Goal: Task Accomplishment & Management: Manage account settings

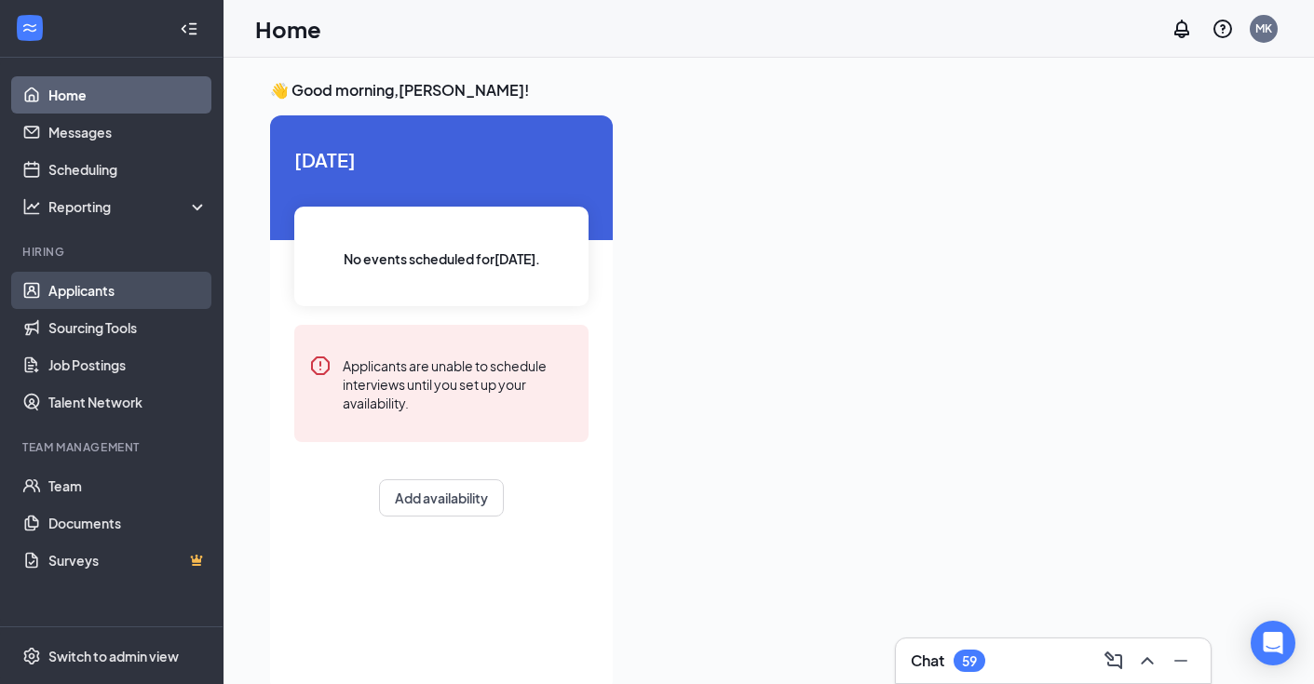
click at [150, 282] on link "Applicants" at bounding box center [127, 290] width 159 height 37
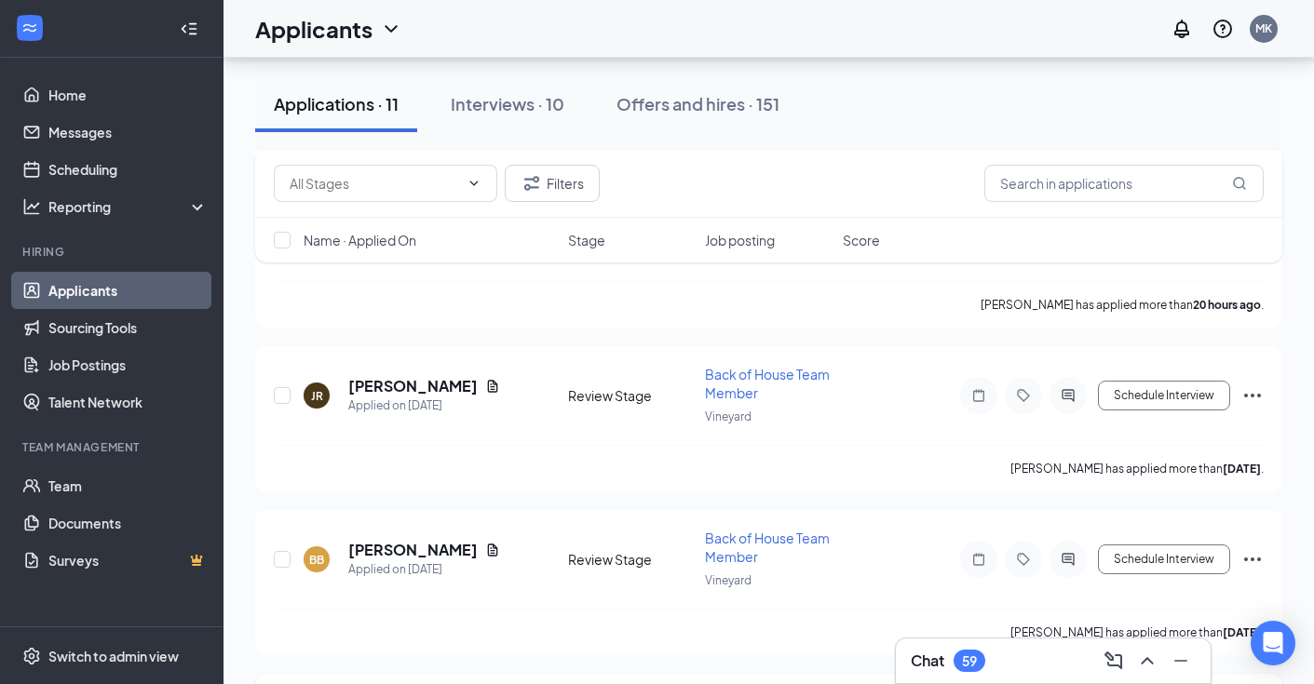
scroll to position [1296, 0]
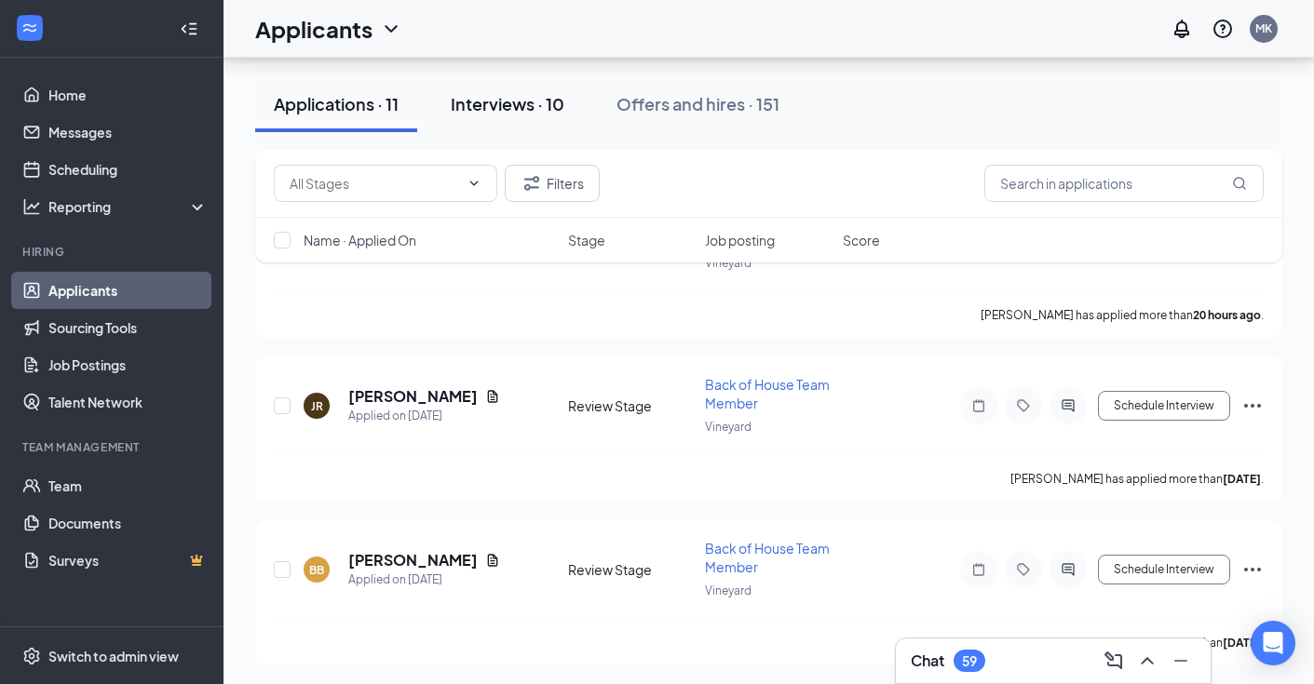
click at [560, 119] on button "Interviews · 10" at bounding box center [507, 104] width 151 height 56
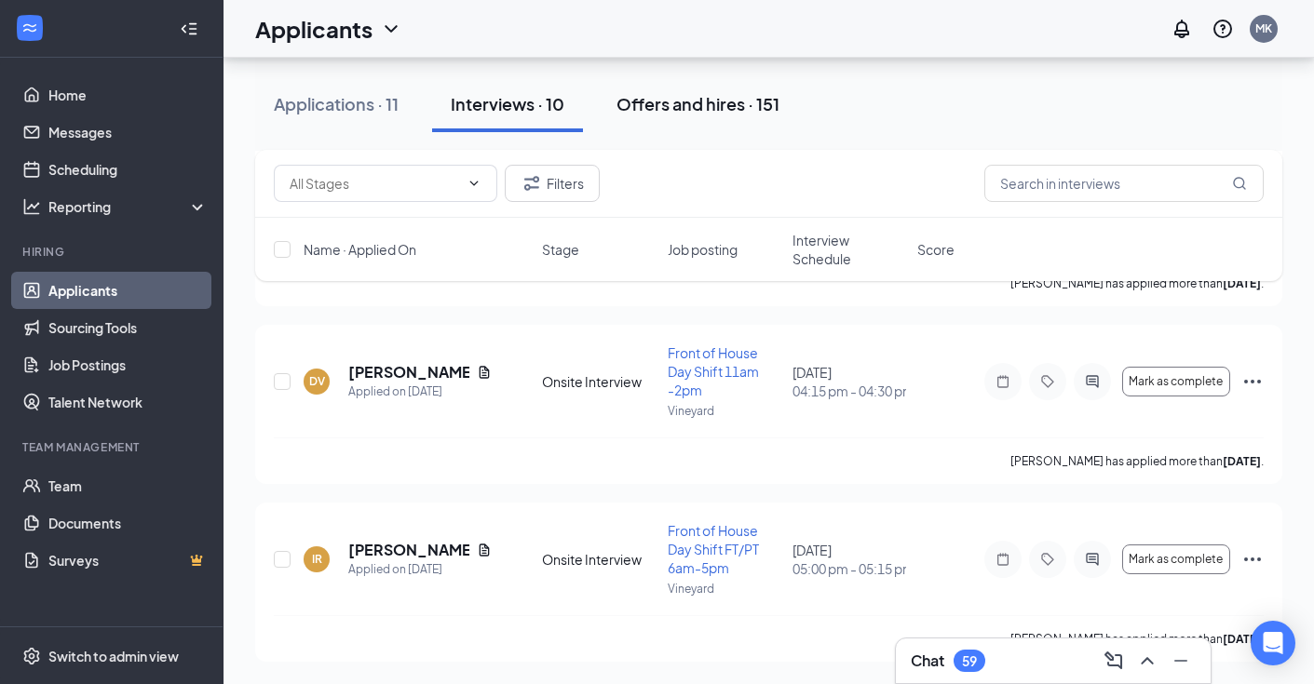
scroll to position [1564, 0]
click at [648, 107] on div "Offers and hires · 151" at bounding box center [697, 103] width 163 height 23
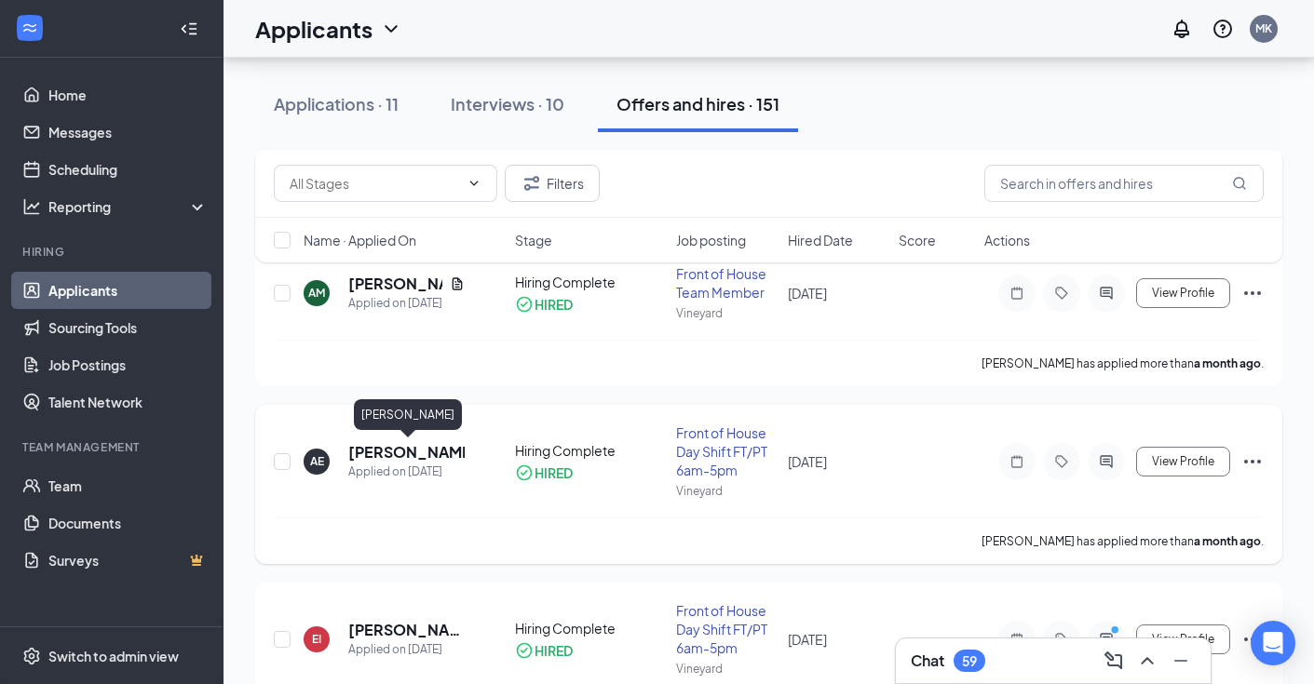
scroll to position [1135, 0]
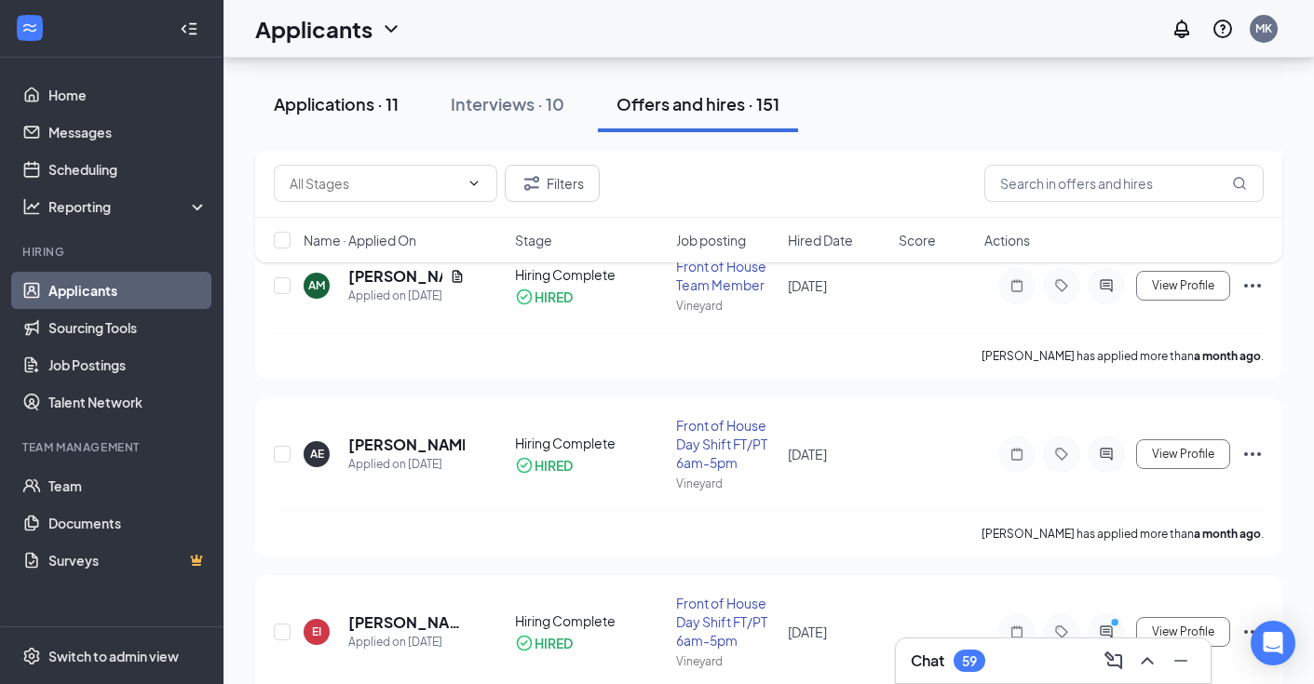
click at [340, 120] on button "Applications · 11" at bounding box center [336, 104] width 162 height 56
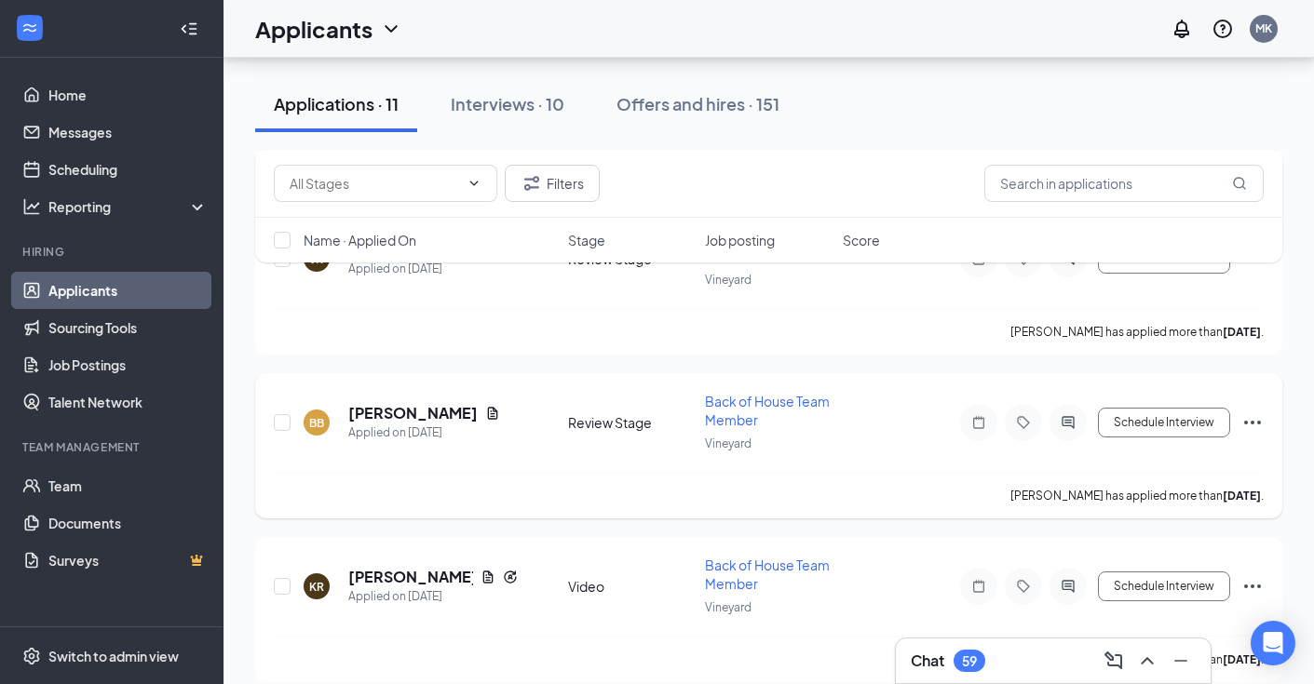
scroll to position [1442, 0]
click at [409, 417] on h5 "[PERSON_NAME]" at bounding box center [412, 414] width 129 height 20
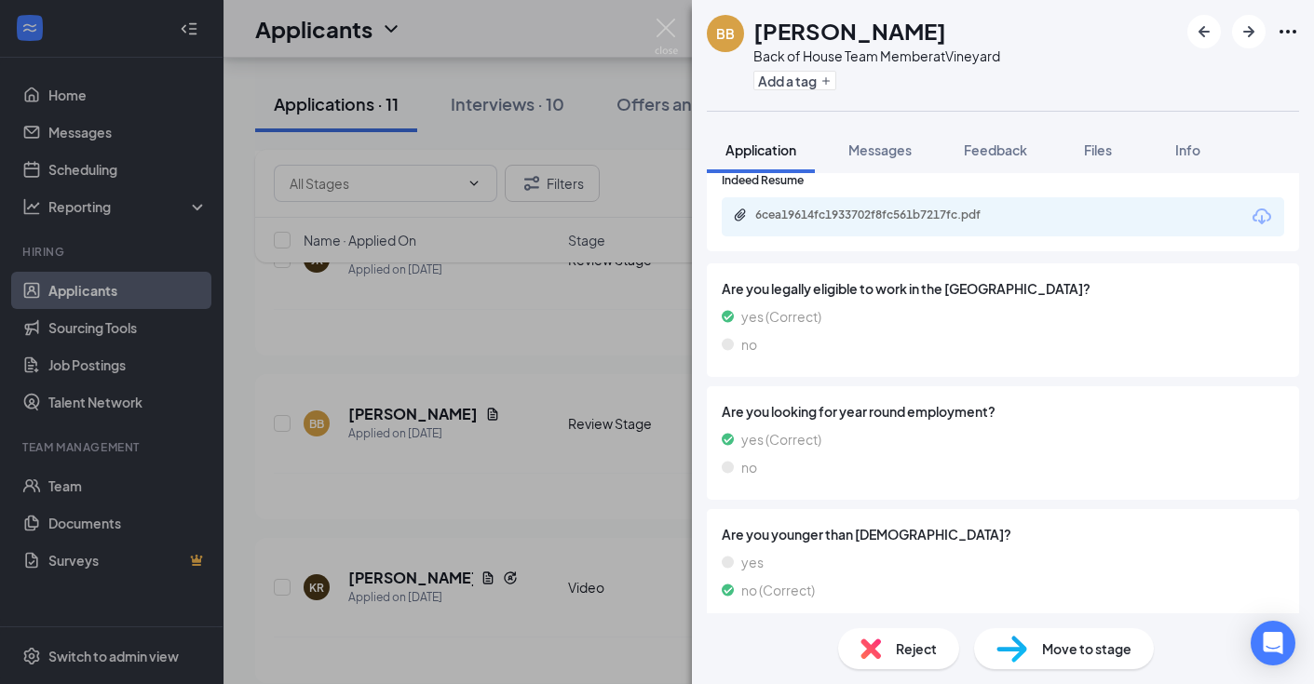
scroll to position [784, 0]
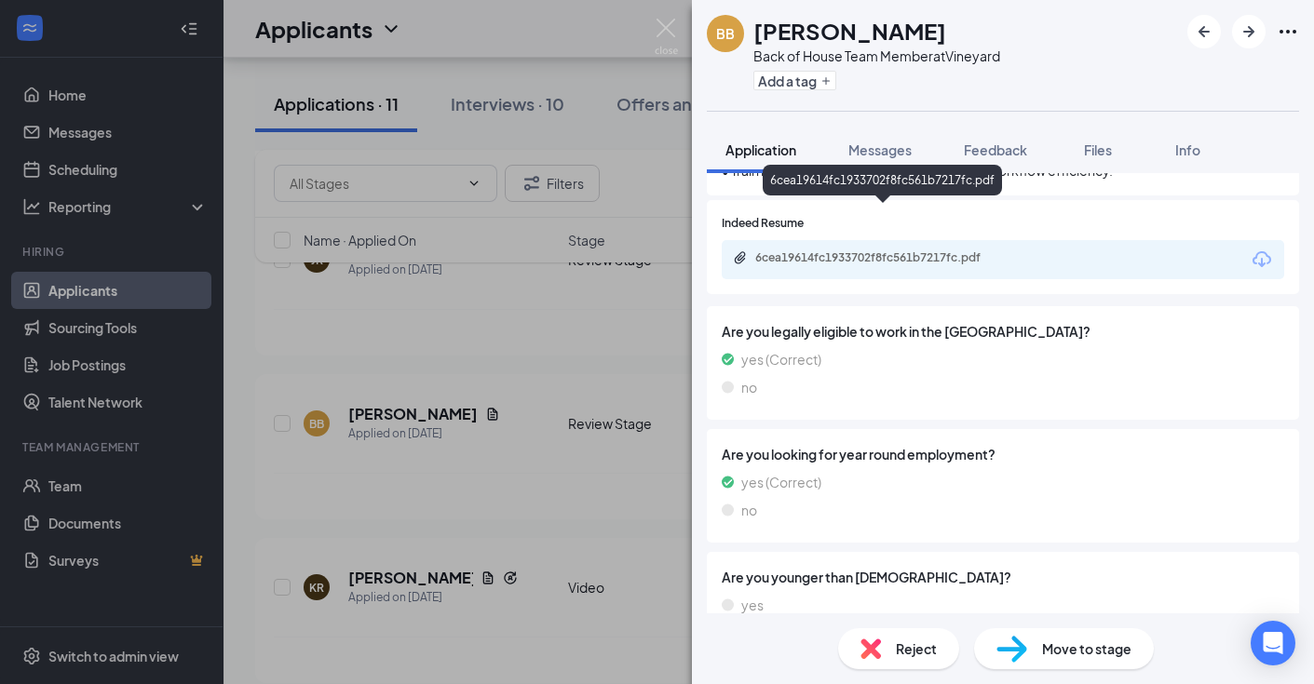
click at [914, 250] on div "6cea19614fc1933702f8fc561b7217fc.pdf" at bounding box center [884, 259] width 302 height 18
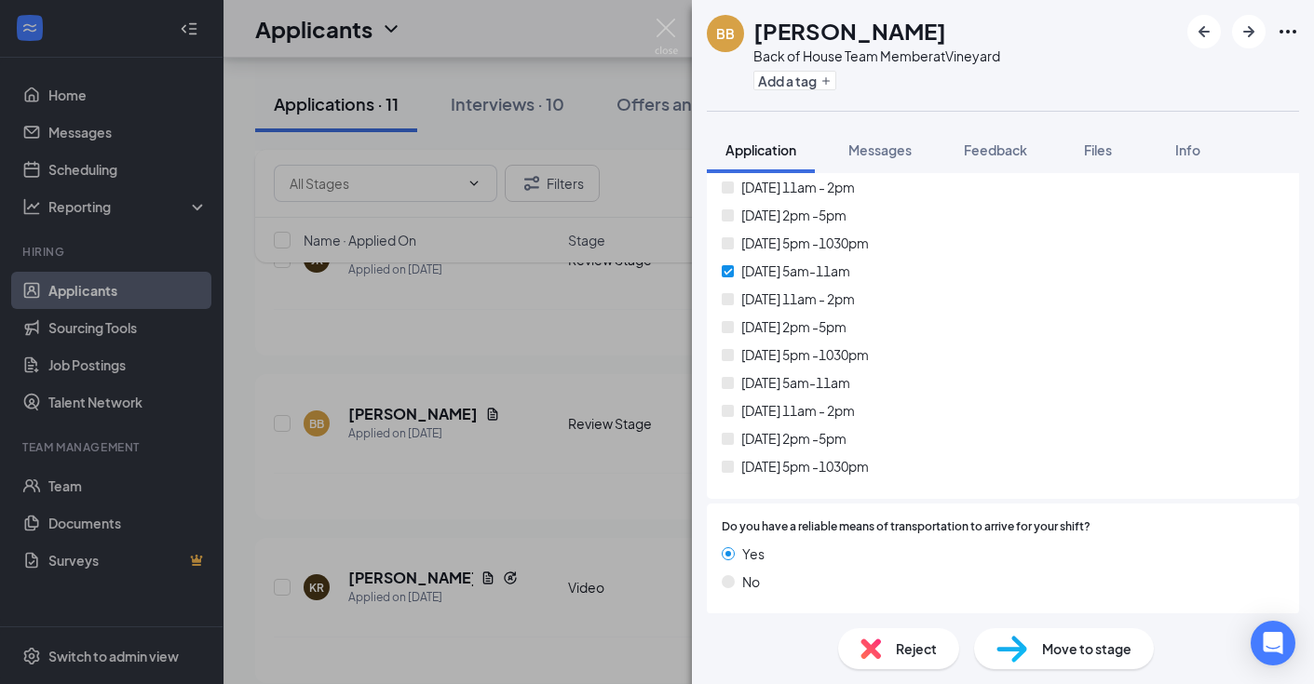
scroll to position [2079, 0]
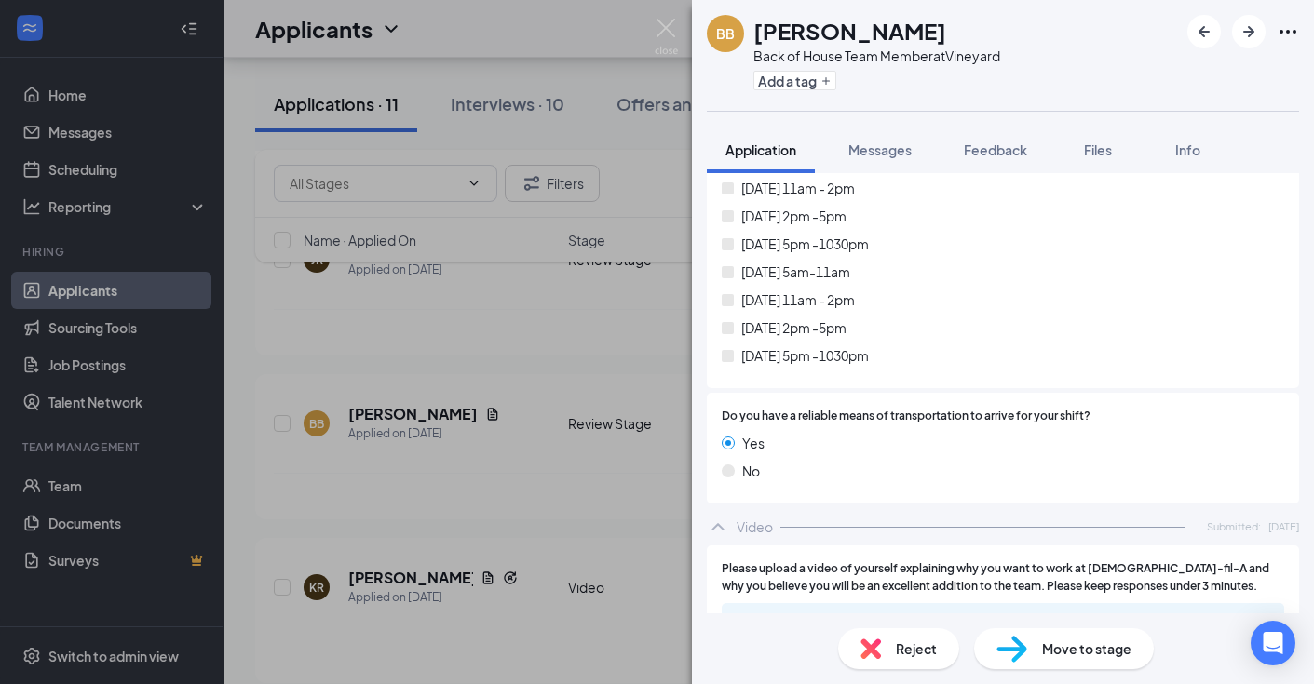
click at [875, 654] on img at bounding box center [870, 649] width 20 height 20
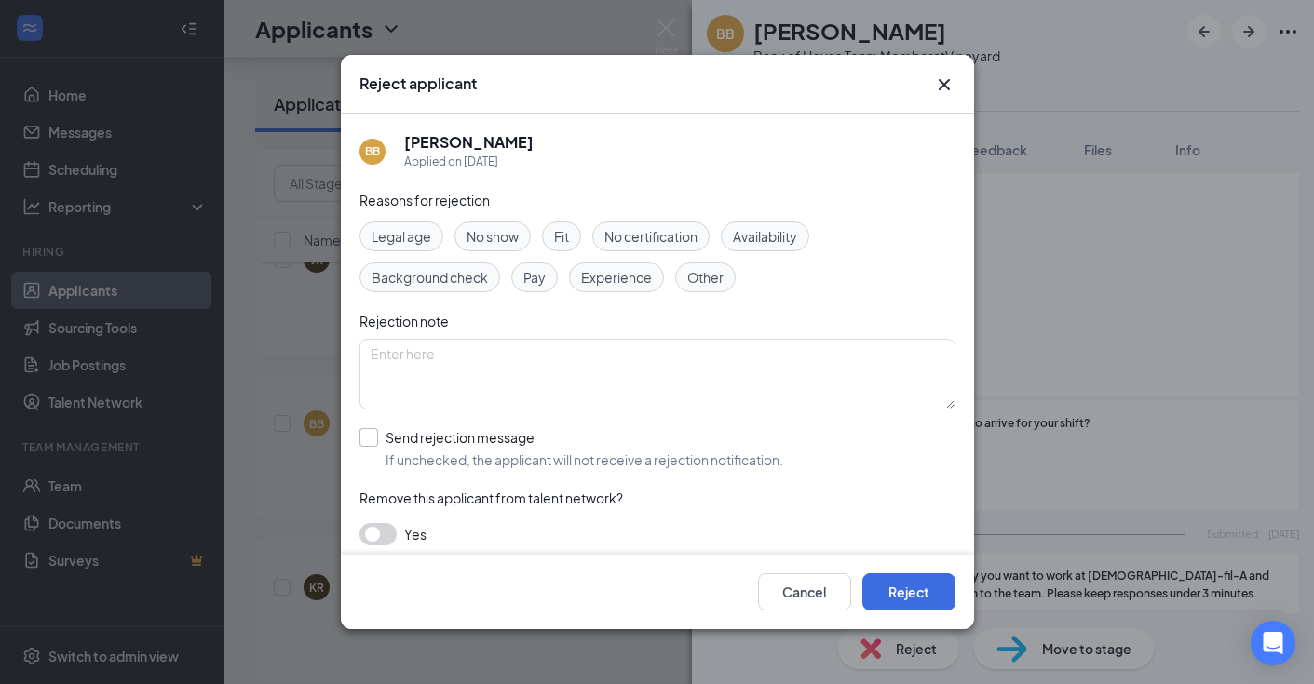
click at [531, 442] on div "Send rejection message" at bounding box center [584, 437] width 398 height 19
click at [531, 442] on input "Send rejection message If unchecked, the applicant will not receive a rejection…" at bounding box center [571, 448] width 424 height 41
checkbox input "true"
click at [894, 597] on button "Reject" at bounding box center [908, 591] width 93 height 37
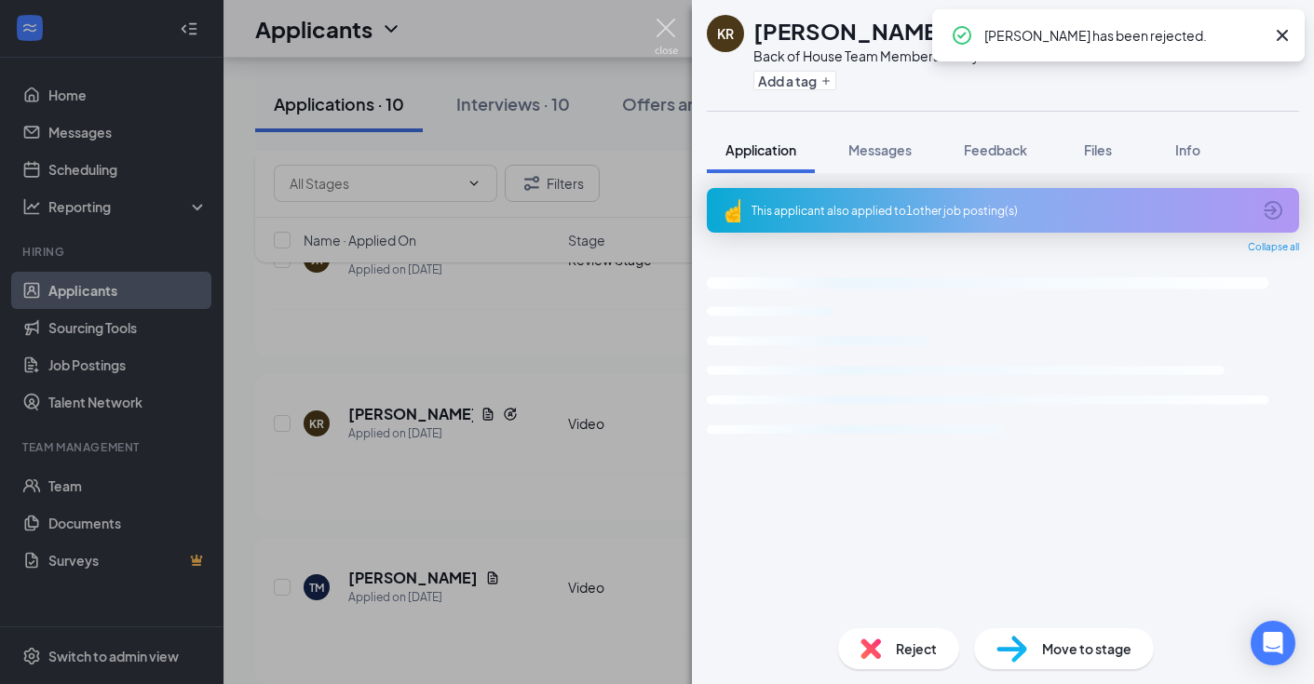
click at [670, 36] on img at bounding box center [665, 37] width 23 height 36
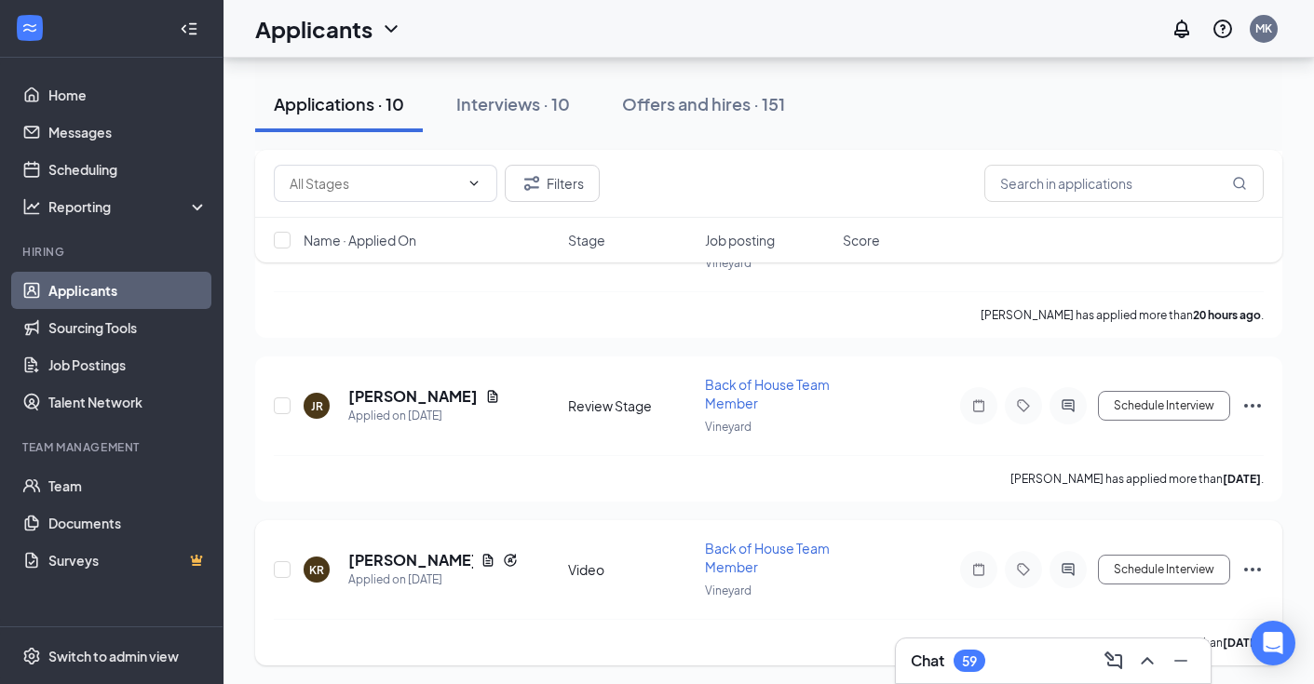
scroll to position [1274, 0]
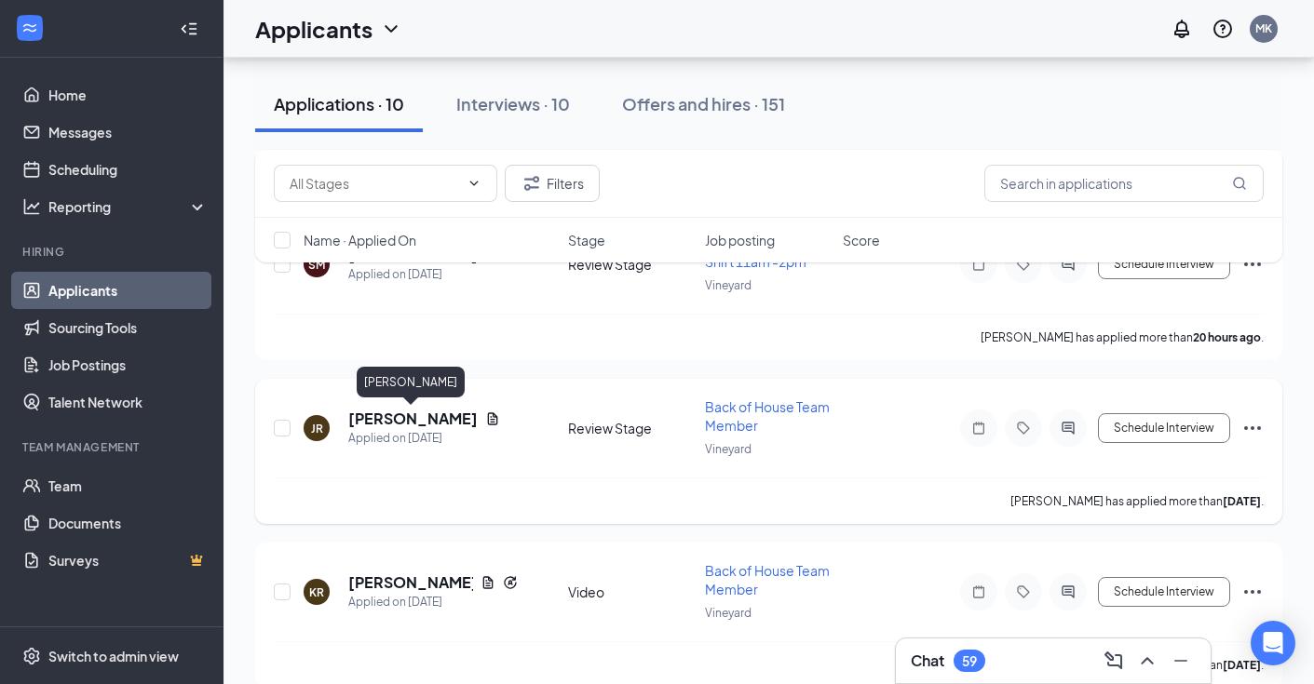
click at [387, 417] on h5 "[PERSON_NAME]" at bounding box center [412, 419] width 129 height 20
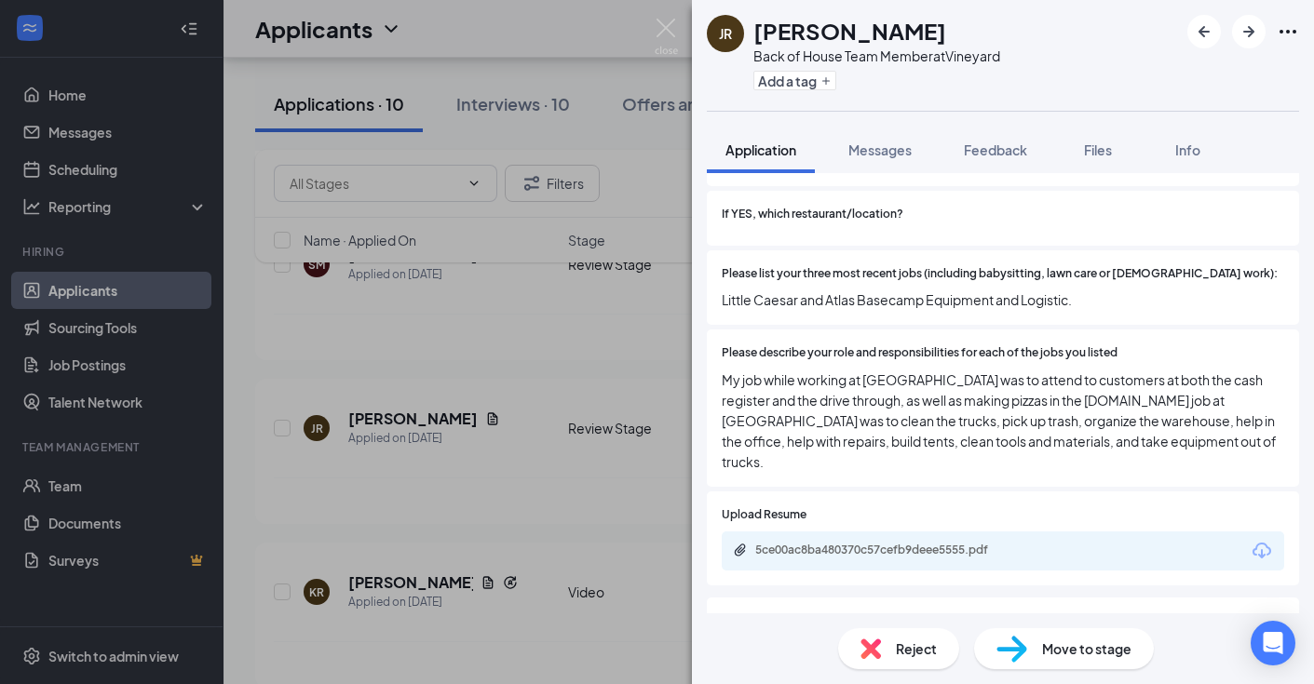
scroll to position [556, 0]
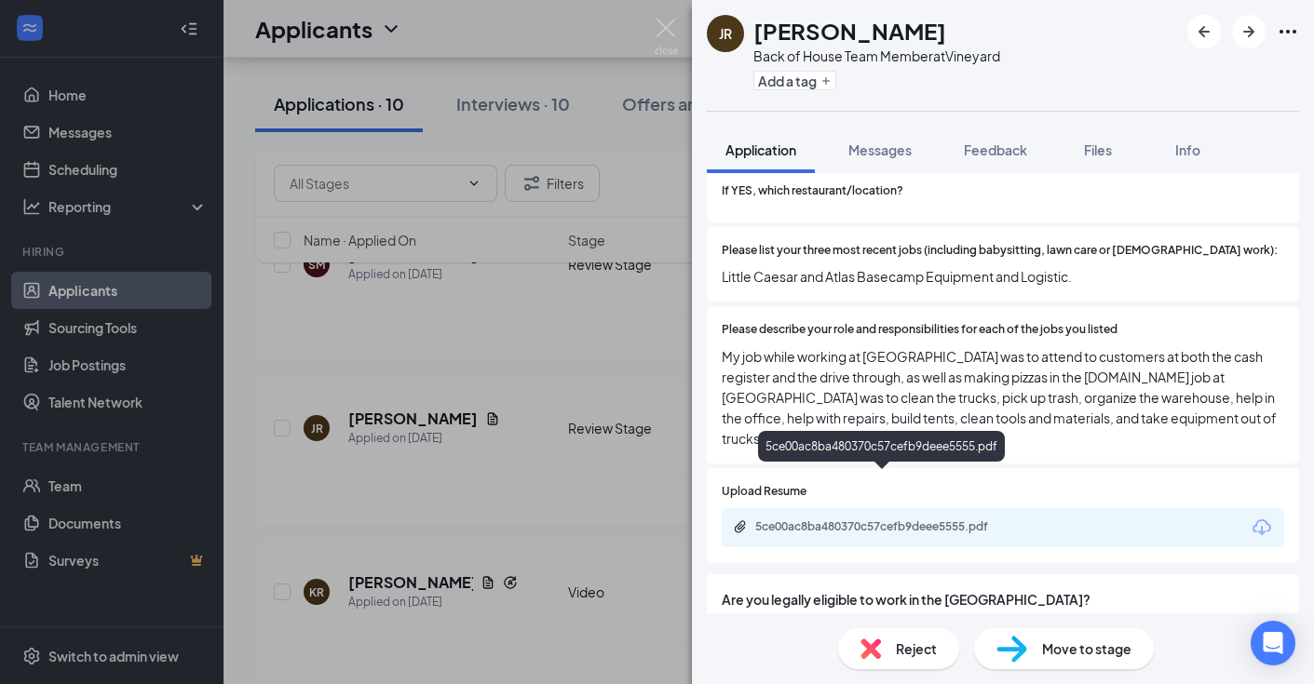
click at [1025, 519] on div "5ce00ac8ba480370c57cefb9deee5555.pdf" at bounding box center [884, 526] width 302 height 15
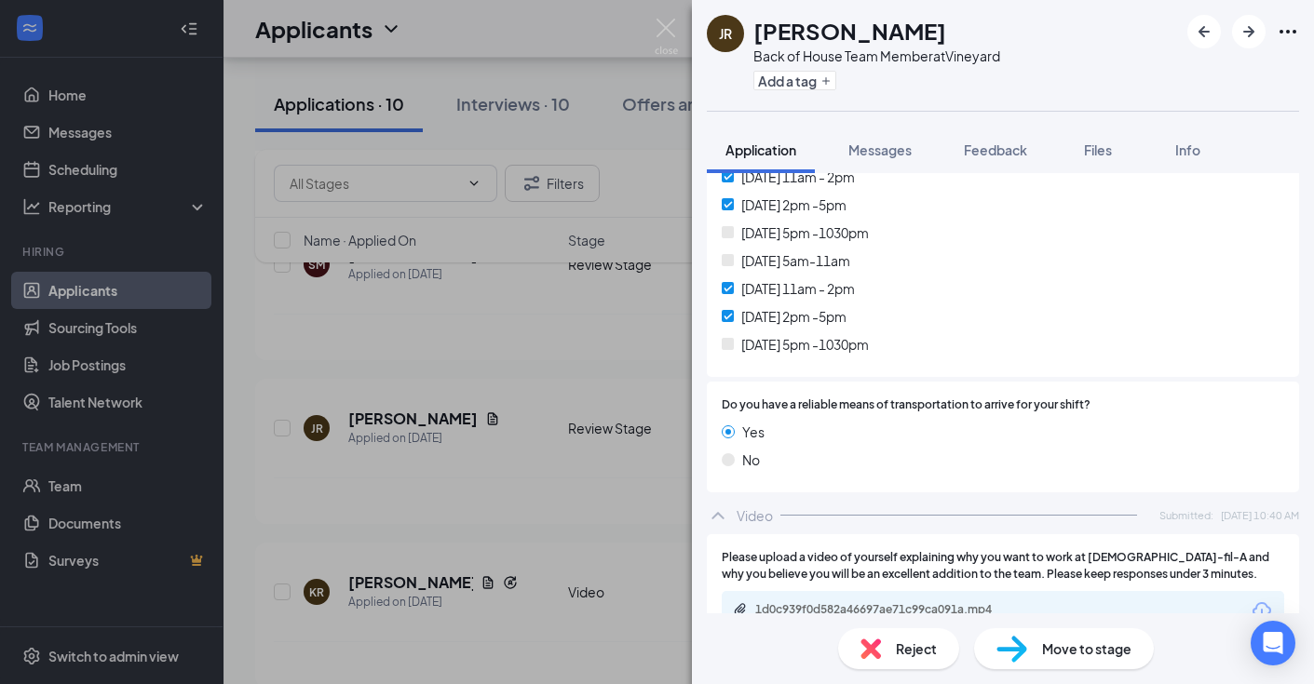
scroll to position [2117, 0]
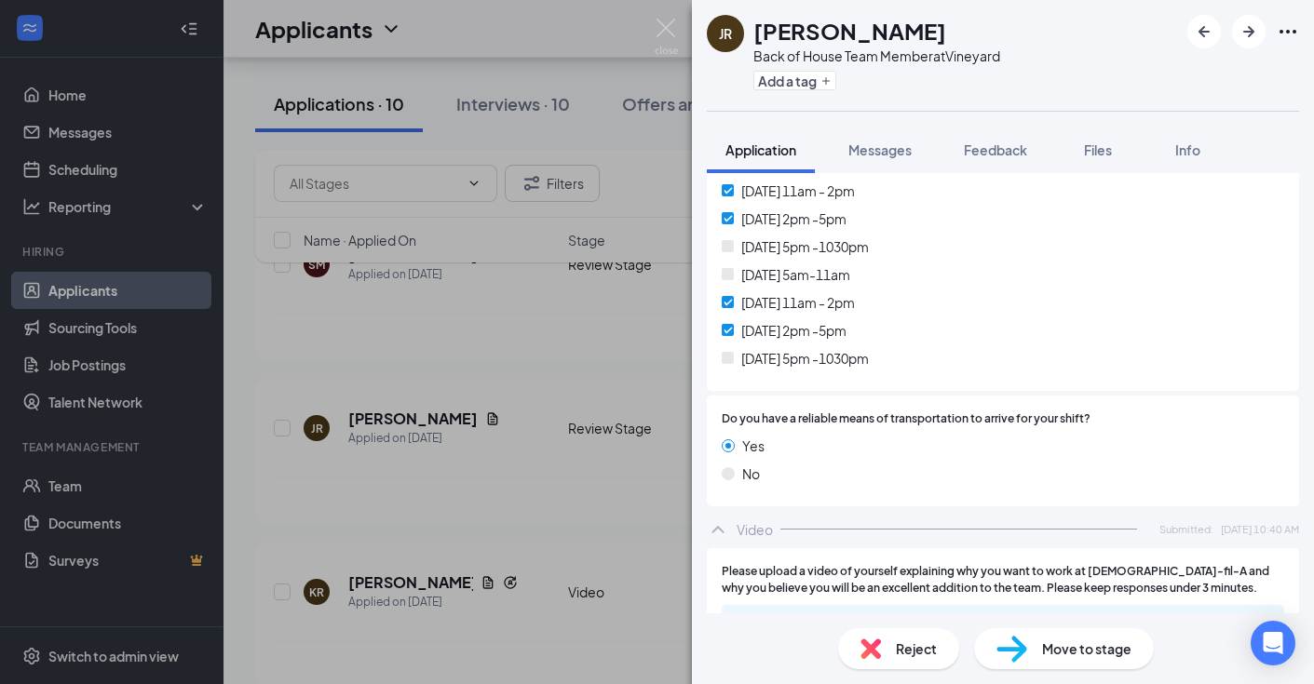
click at [921, 616] on div "1d0c939f0d582a46697ae71c99ca091a.mp4" at bounding box center [885, 623] width 261 height 15
click at [660, 29] on img at bounding box center [665, 37] width 23 height 36
